Goal: Navigation & Orientation: Find specific page/section

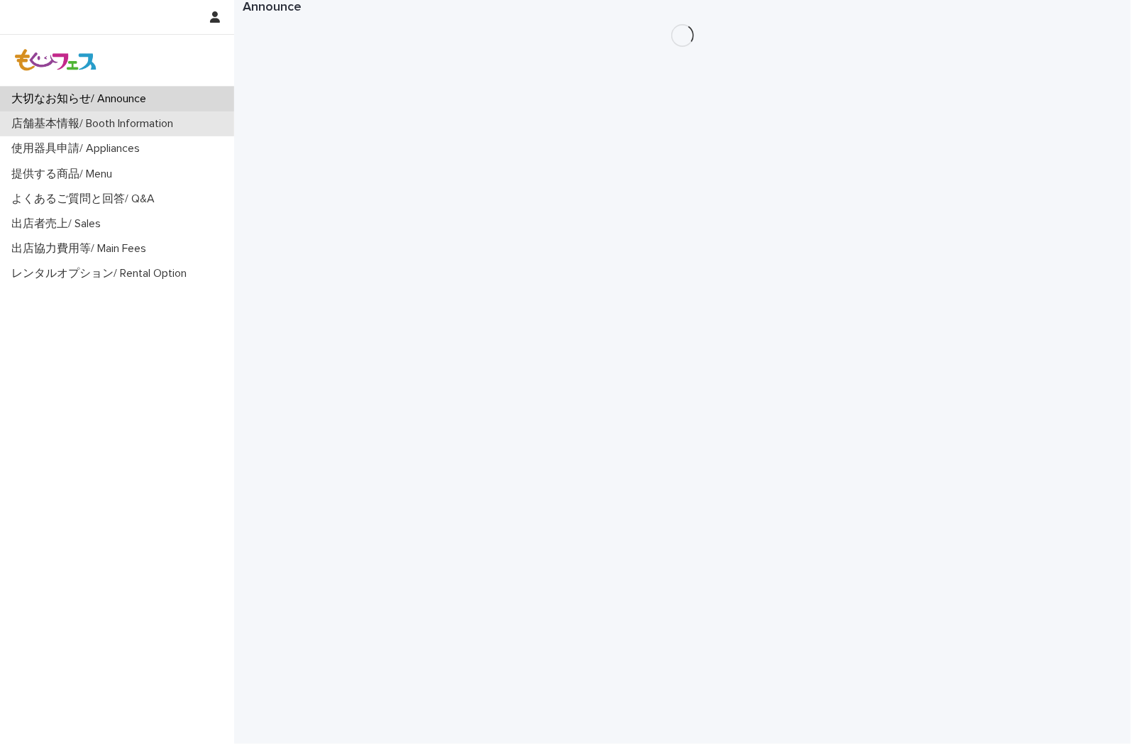
click at [169, 126] on p "店舗基本情報/ Booth Information" at bounding box center [95, 123] width 179 height 13
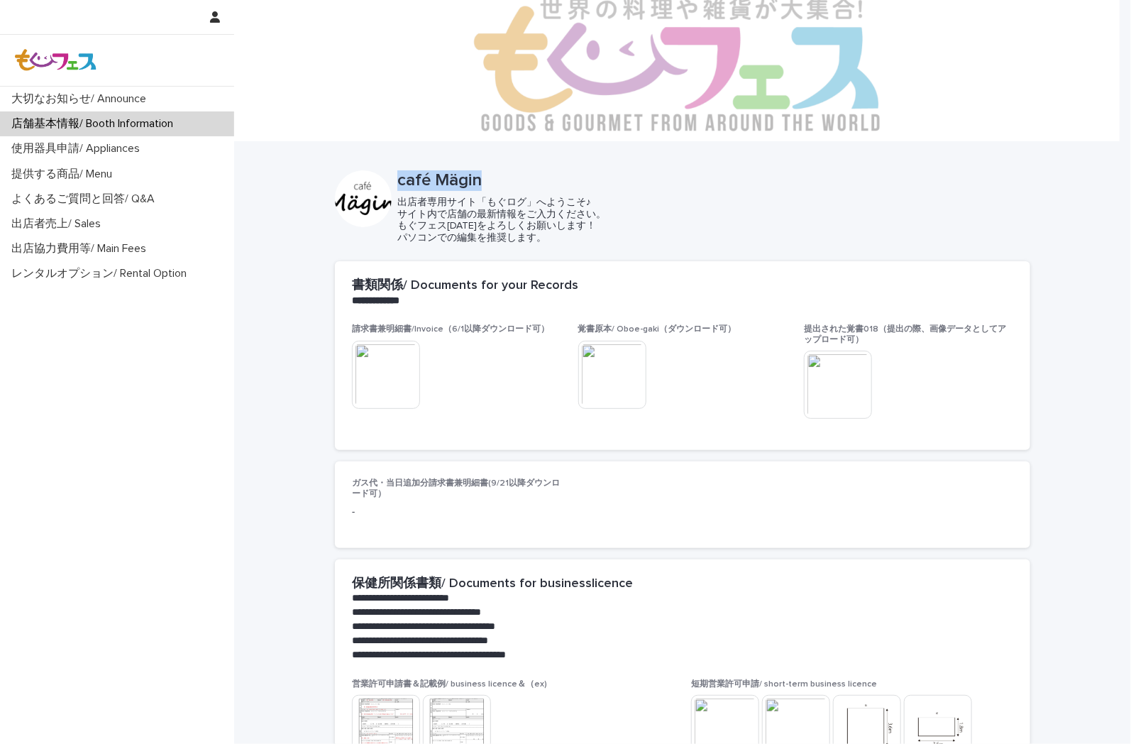
drag, startPoint x: 490, startPoint y: 181, endPoint x: 378, endPoint y: 181, distance: 112.1
click at [378, 181] on div "café Mägin 出店者専用サイト「もぐログ」へようこそ♪ サイト内で店舗の最新情報をご入力ください。 もぐフェス[DATE]をよろしくお願いします！ パ…" at bounding box center [682, 207] width 695 height 74
click at [507, 187] on p "café Mägin" at bounding box center [710, 180] width 627 height 21
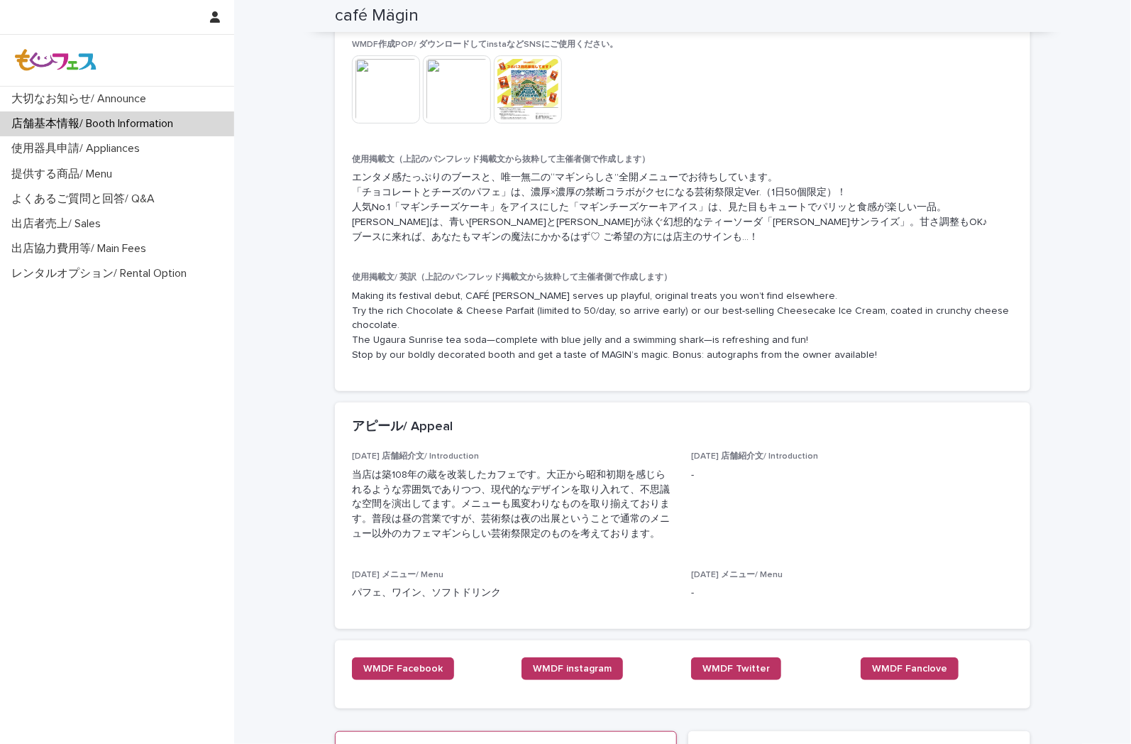
scroll to position [2887, 0]
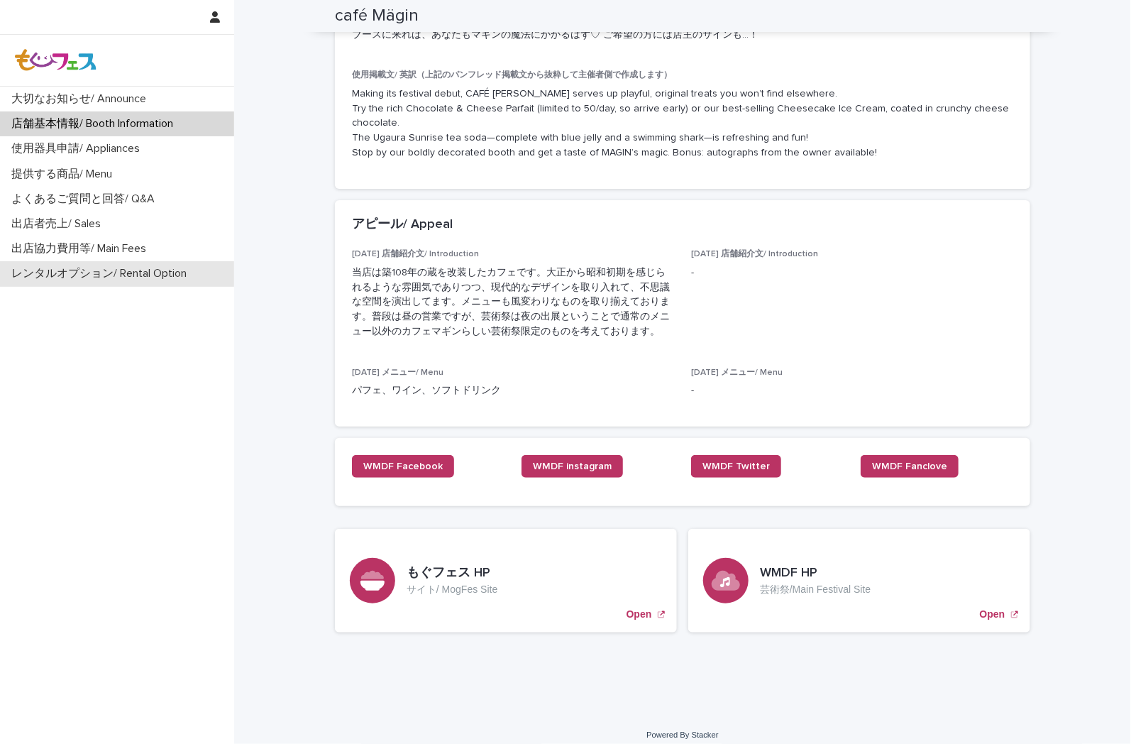
click at [137, 263] on div "レンタルオプション/ Rental Option" at bounding box center [117, 273] width 234 height 25
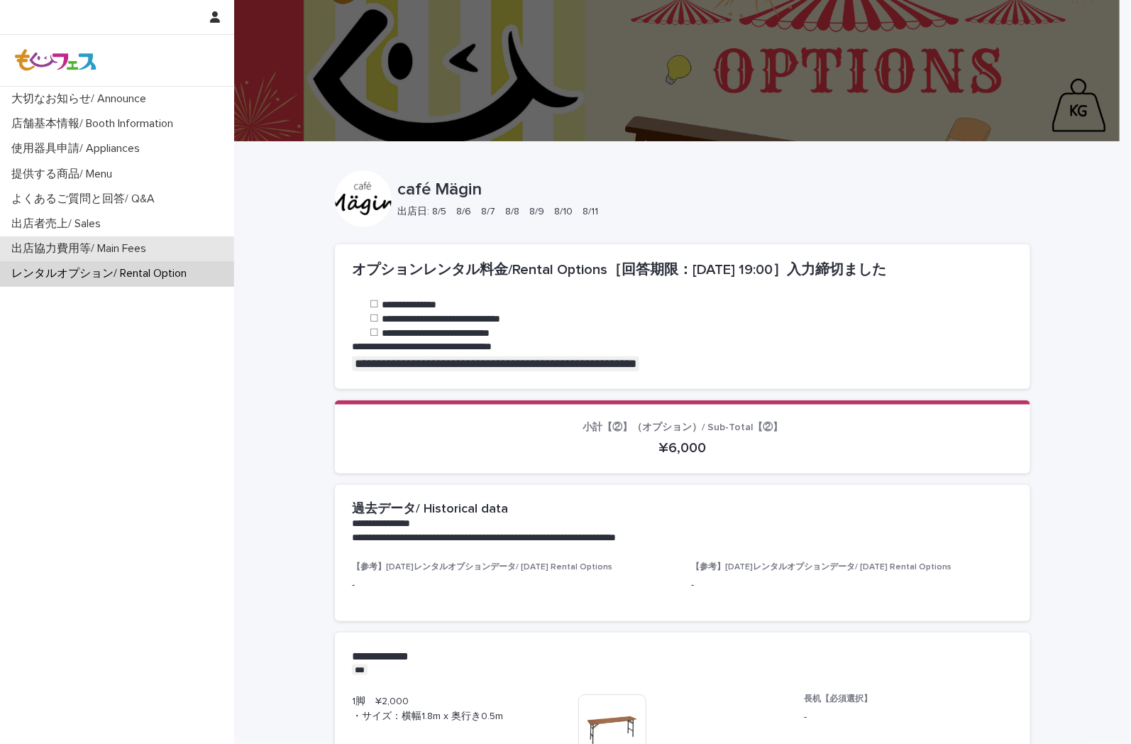
click at [143, 246] on p "出店協力費用等/ Main Fees" at bounding box center [82, 248] width 152 height 13
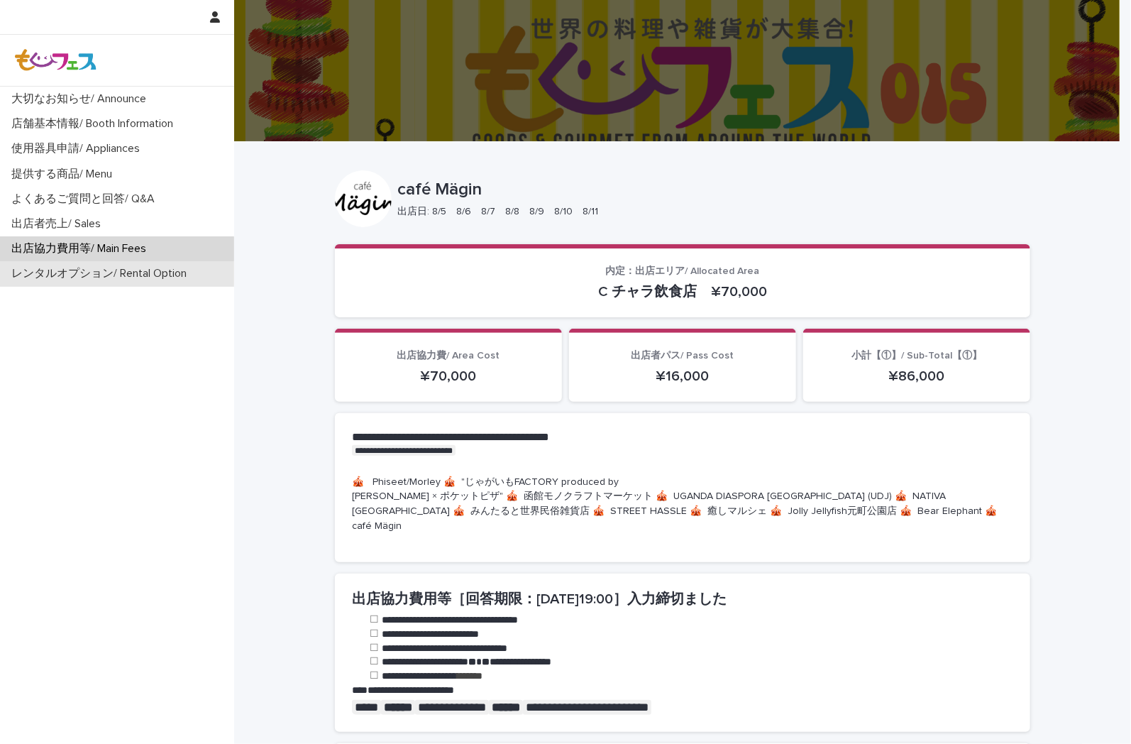
click at [131, 275] on p "レンタルオプション/ Rental Option" at bounding box center [102, 273] width 192 height 13
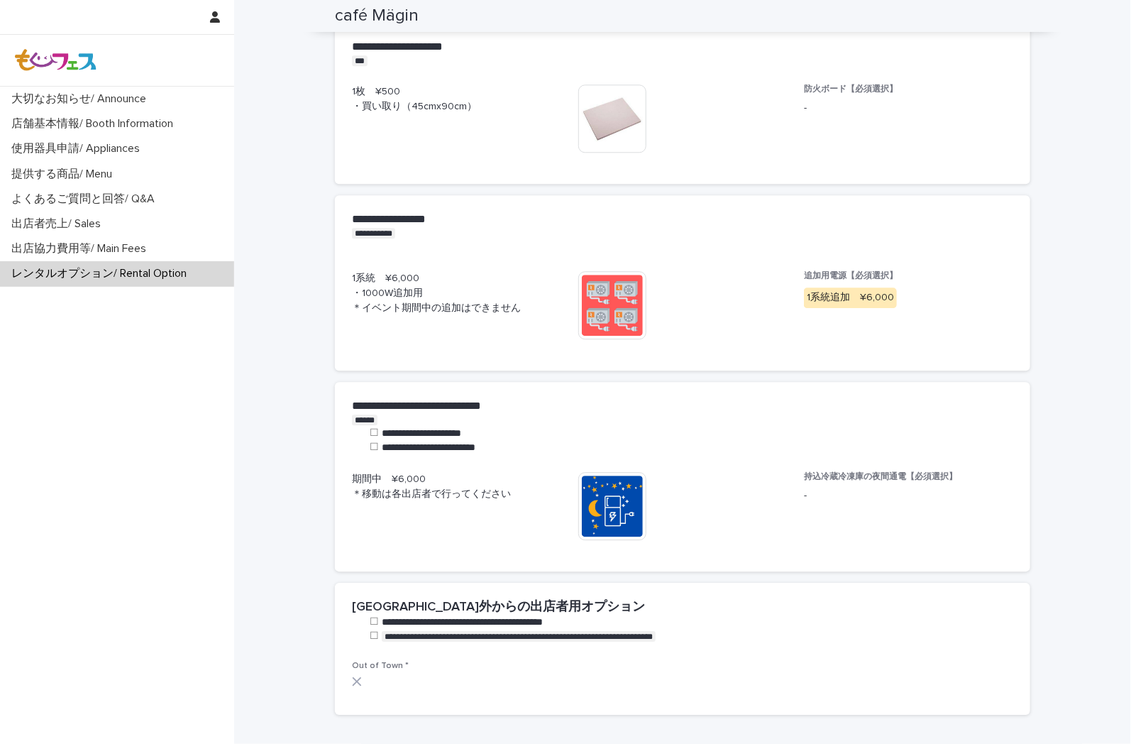
scroll to position [1753, 0]
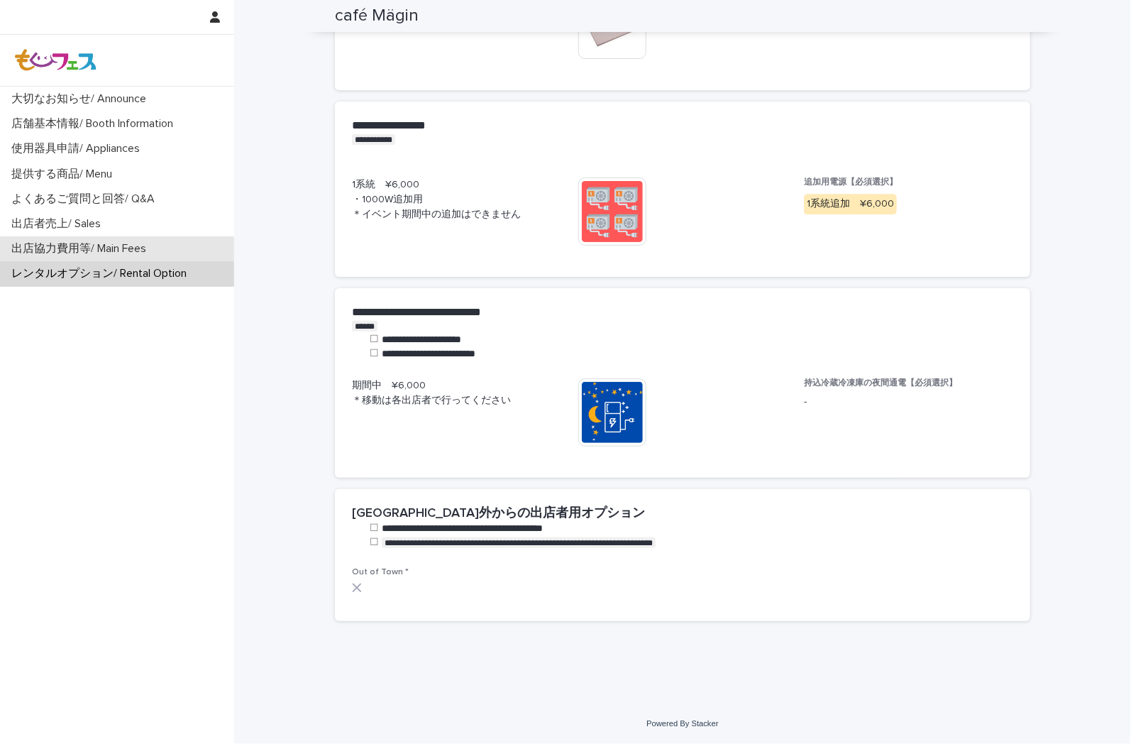
click at [89, 260] on div "出店協力費用等/ Main Fees" at bounding box center [117, 248] width 234 height 25
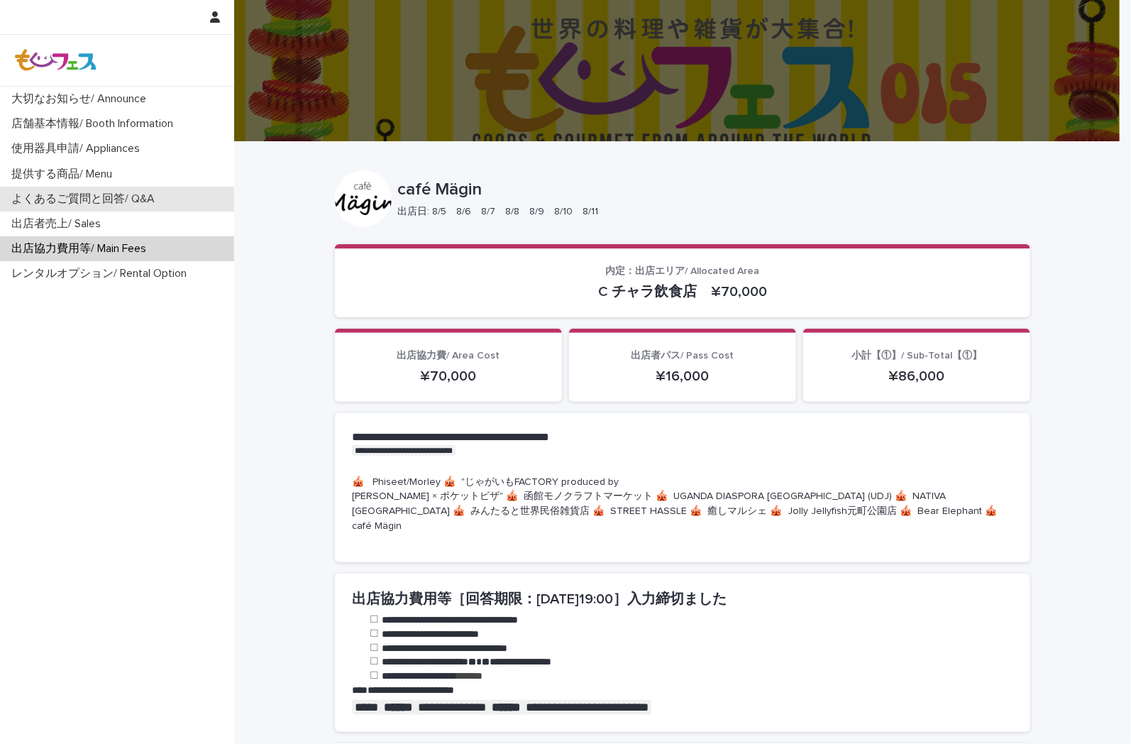
click at [166, 209] on div "よくあるご質問と回答/ Q&A" at bounding box center [117, 199] width 234 height 25
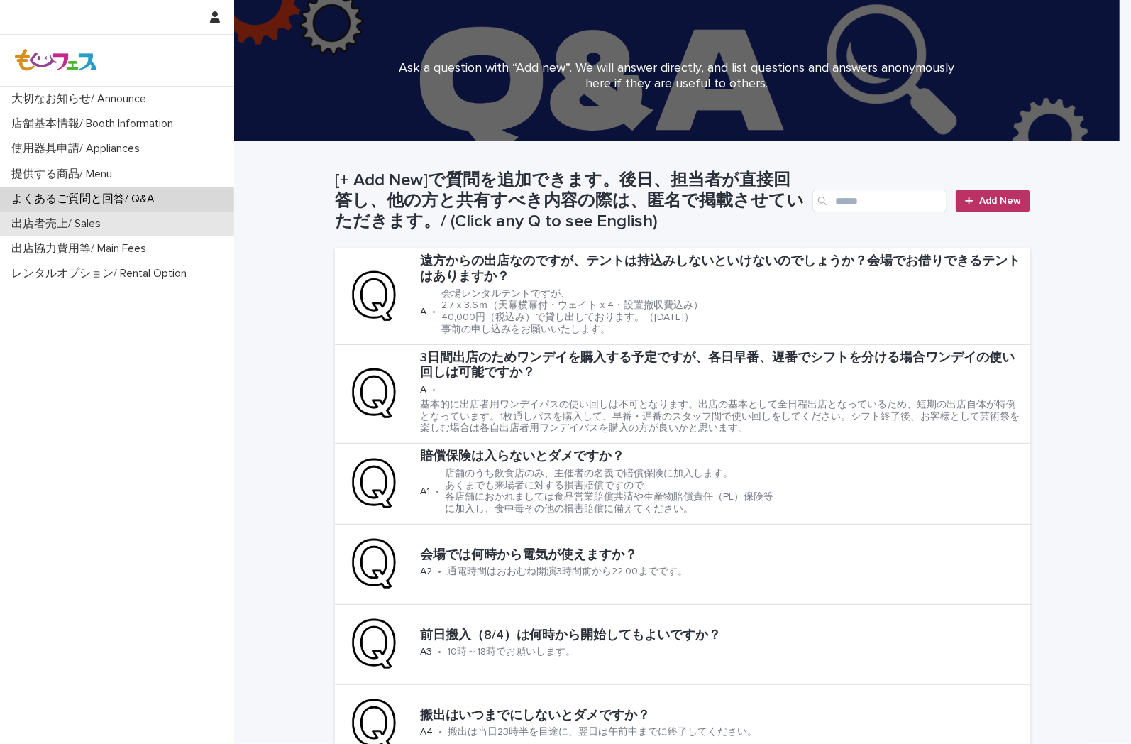
click at [145, 227] on div "出店者売上/ Sales" at bounding box center [117, 223] width 234 height 25
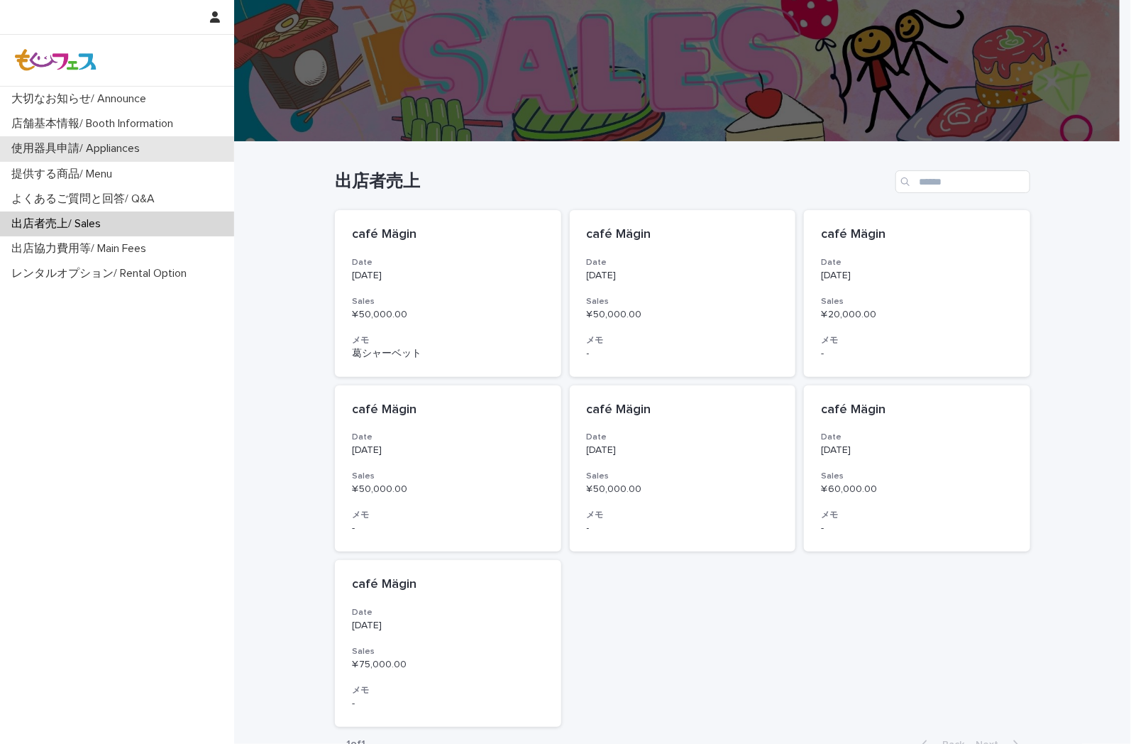
click at [153, 149] on div "使用器具申請/ Appliances" at bounding box center [117, 148] width 234 height 25
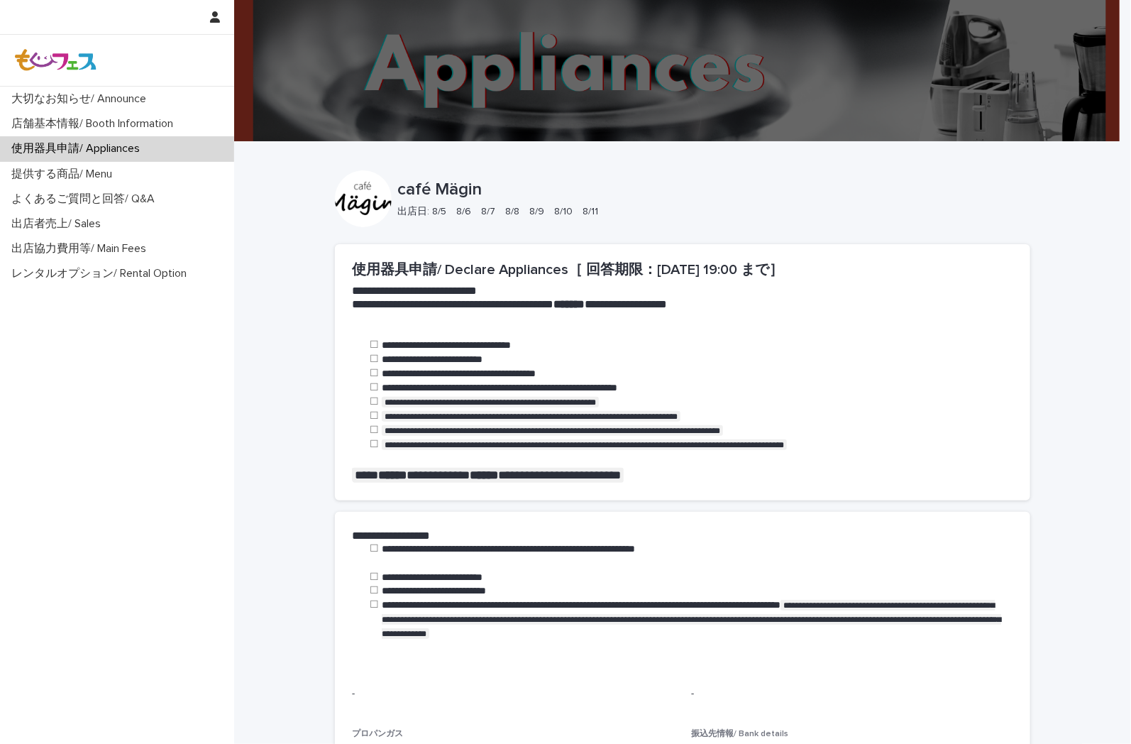
scroll to position [637, 0]
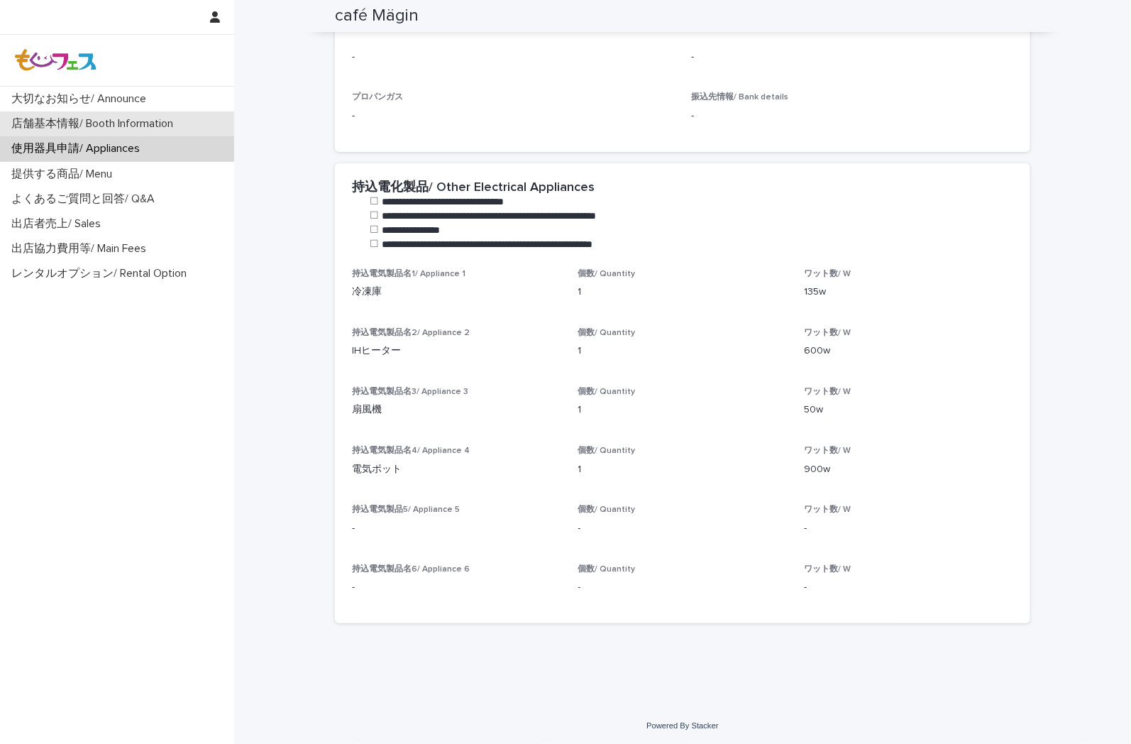
click at [132, 133] on div "店舗基本情報/ Booth Information" at bounding box center [117, 123] width 234 height 25
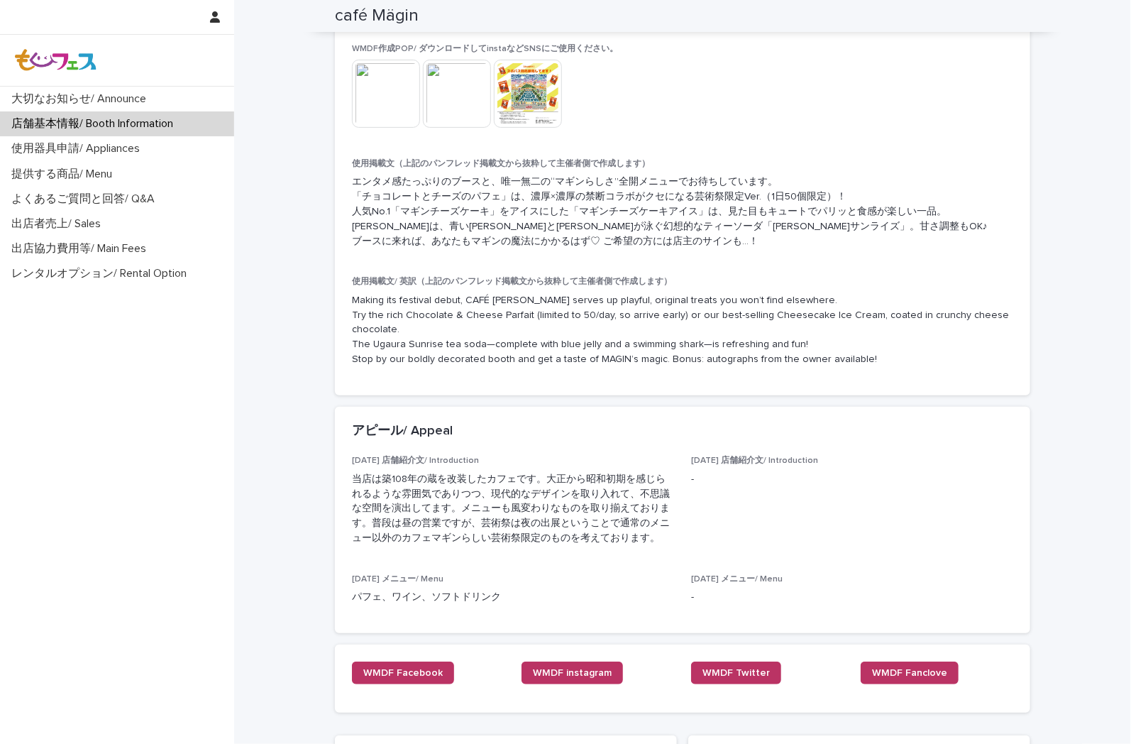
scroll to position [2887, 0]
